Goal: Task Accomplishment & Management: Use online tool/utility

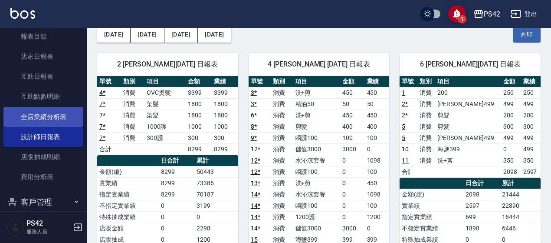
scroll to position [213, 0]
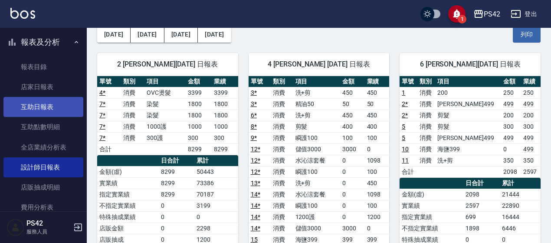
click at [59, 107] on link "互助日報表" at bounding box center [43, 107] width 80 height 20
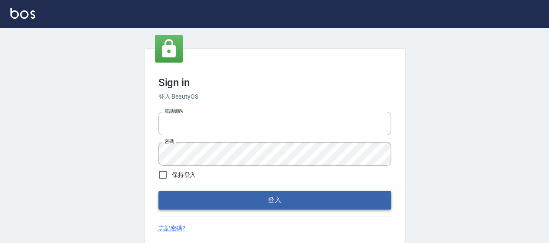
type input "0426657169"
click at [319, 197] on button "登入" at bounding box center [274, 200] width 233 height 18
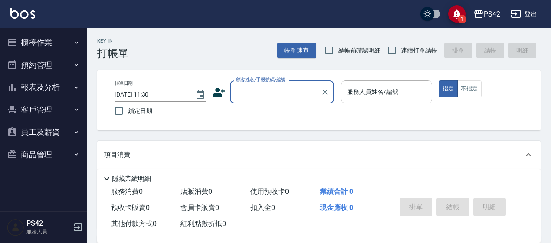
click at [24, 85] on button "報表及分析" at bounding box center [43, 87] width 80 height 23
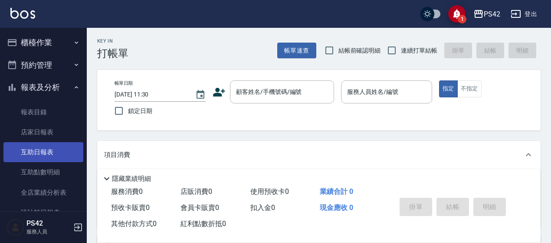
click at [44, 150] on link "互助日報表" at bounding box center [43, 152] width 80 height 20
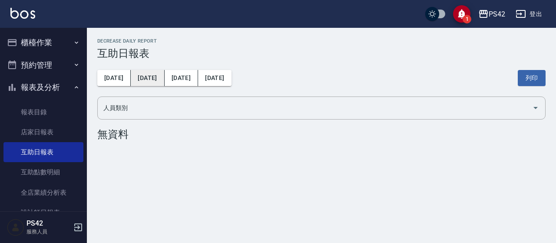
click at [139, 74] on button "[DATE]" at bounding box center [147, 78] width 33 height 16
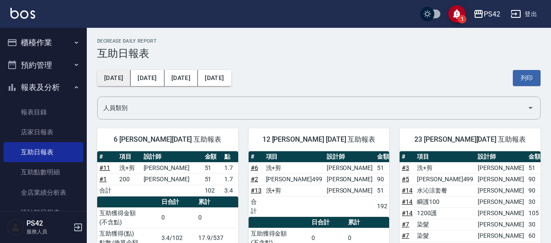
click at [115, 74] on button "[DATE]" at bounding box center [113, 78] width 33 height 16
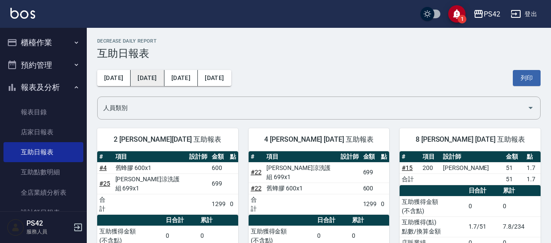
click at [135, 82] on button "[DATE]" at bounding box center [147, 78] width 33 height 16
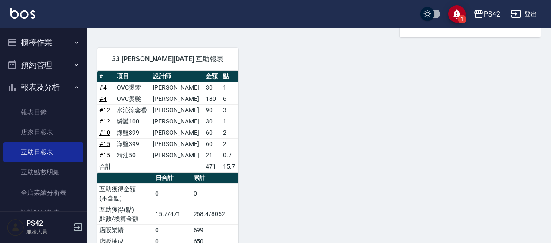
scroll to position [376, 0]
